Goal: Information Seeking & Learning: Learn about a topic

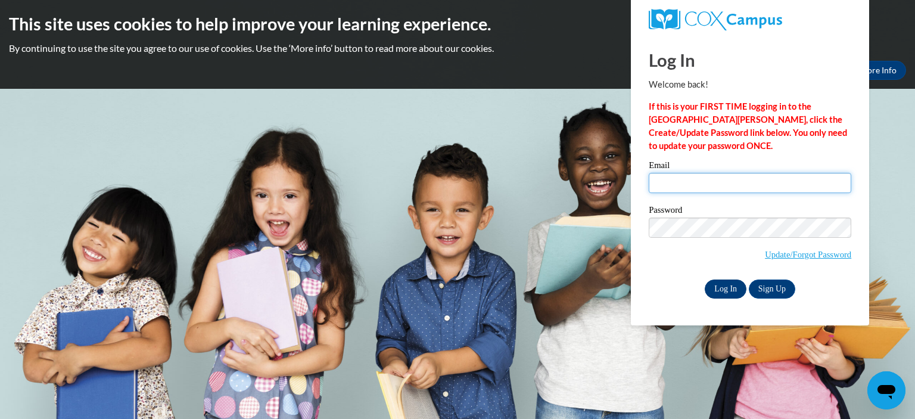
type input "yettabu@gmail.com"
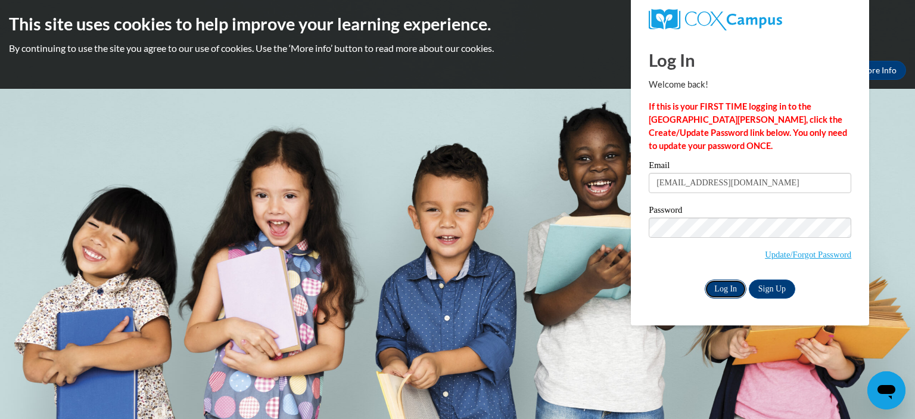
click at [718, 283] on input "Log In" at bounding box center [726, 288] width 42 height 19
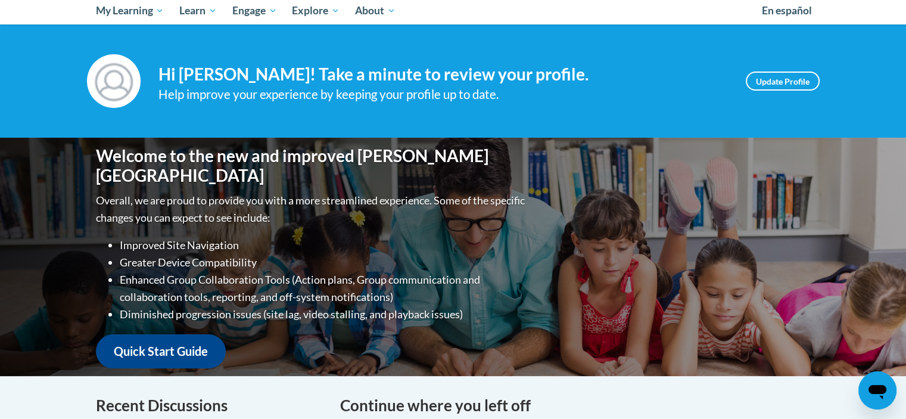
scroll to position [357, 0]
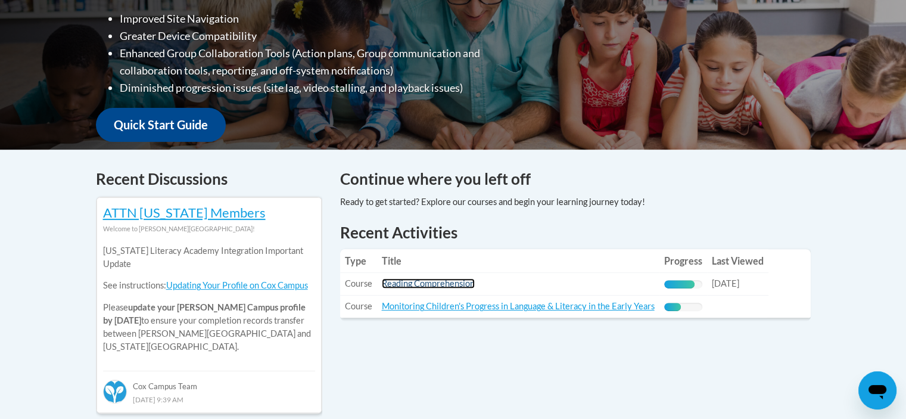
click at [460, 285] on link "Reading Comprehension" at bounding box center [428, 283] width 93 height 10
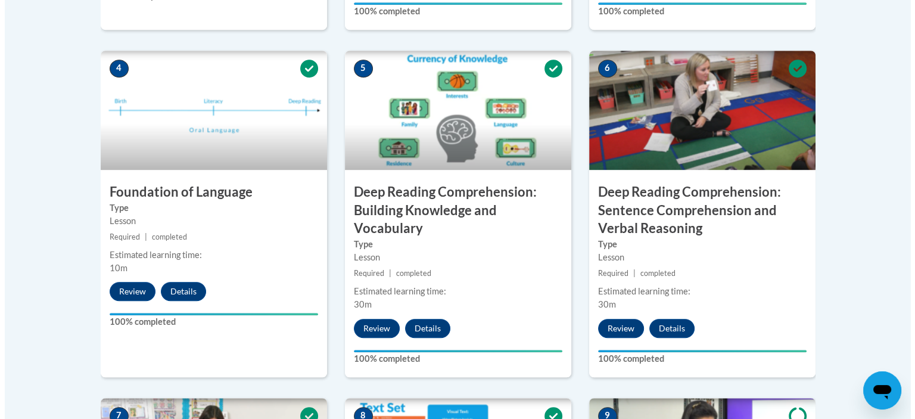
scroll to position [655, 0]
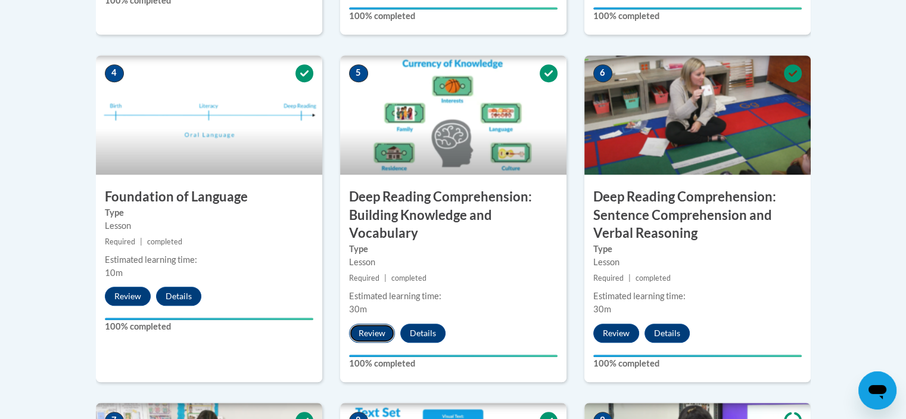
click at [370, 328] on button "Review" at bounding box center [372, 332] width 46 height 19
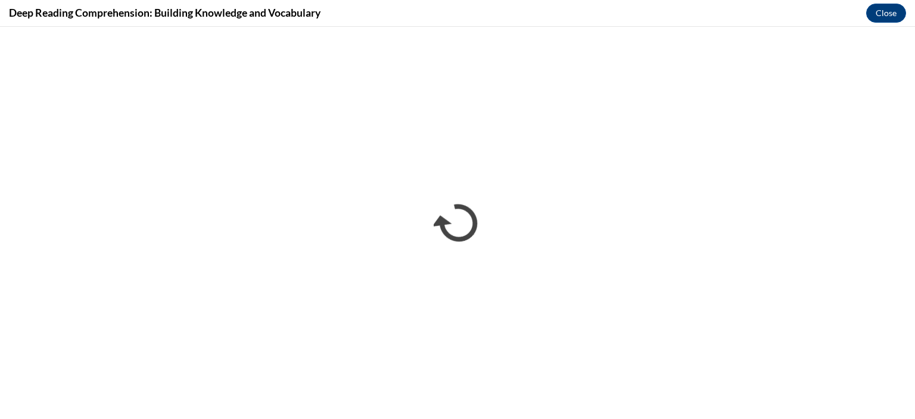
scroll to position [0, 0]
